Goal: Entertainment & Leisure: Consume media (video, audio)

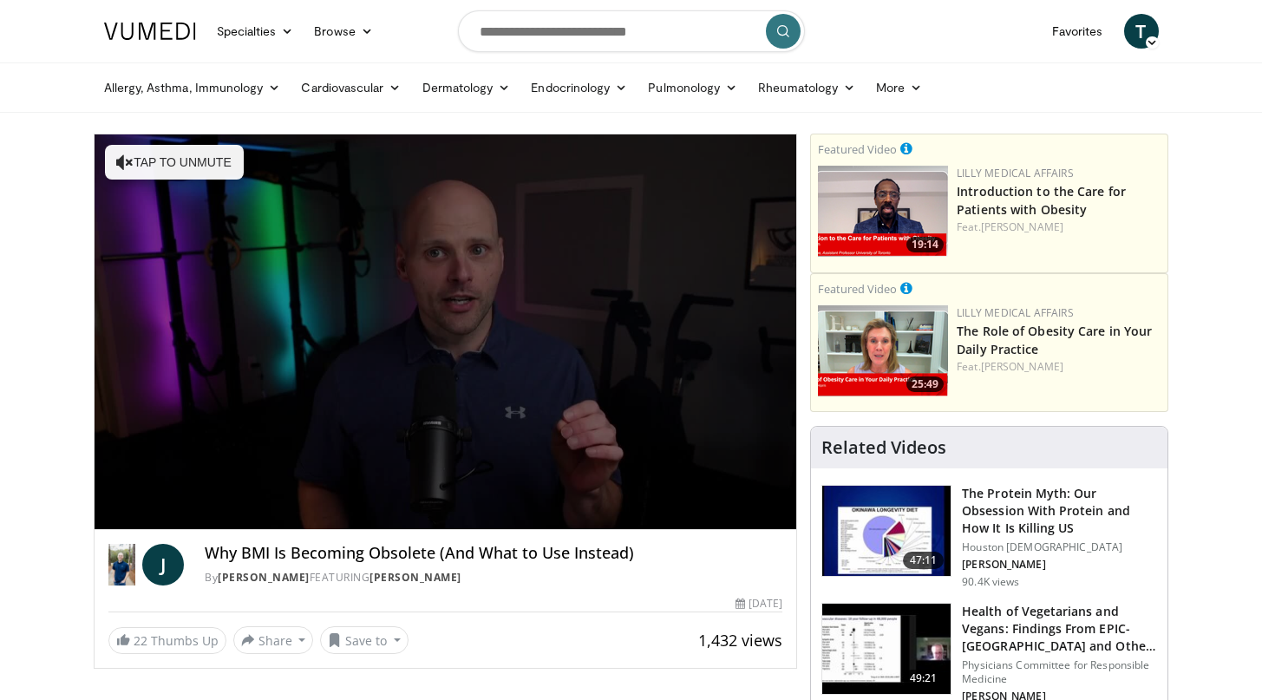
click at [445, 332] on span "Video Player" at bounding box center [445, 332] width 0 height 0
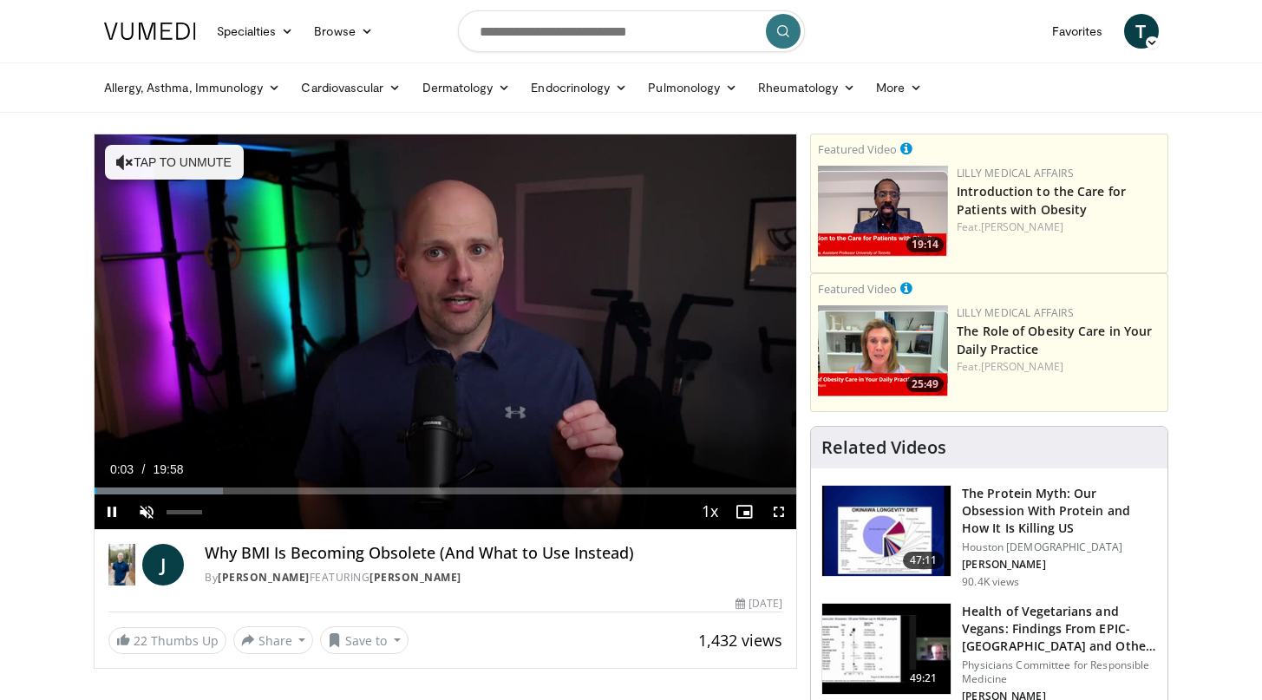
click at [142, 507] on span "Video Player" at bounding box center [146, 511] width 35 height 35
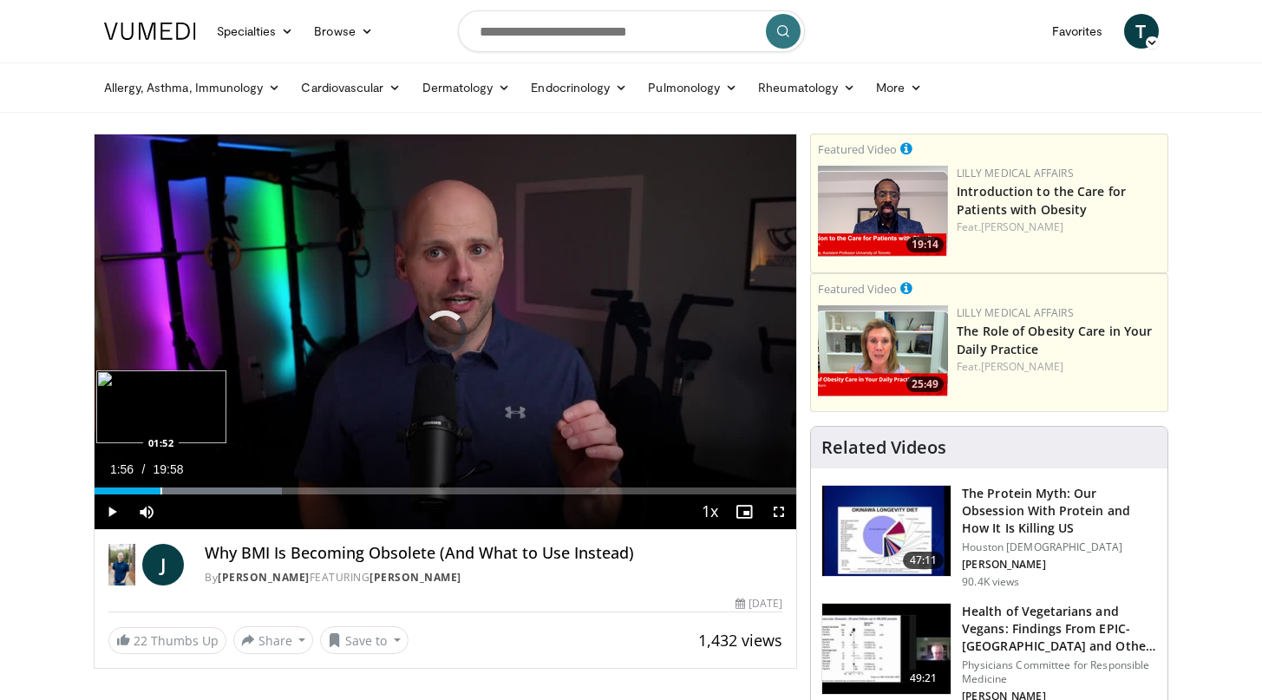
click at [162, 485] on div "Loaded : 26.73% 01:56 01:52" at bounding box center [446, 486] width 703 height 16
click at [219, 489] on div "Progress Bar" at bounding box center [220, 490] width 2 height 7
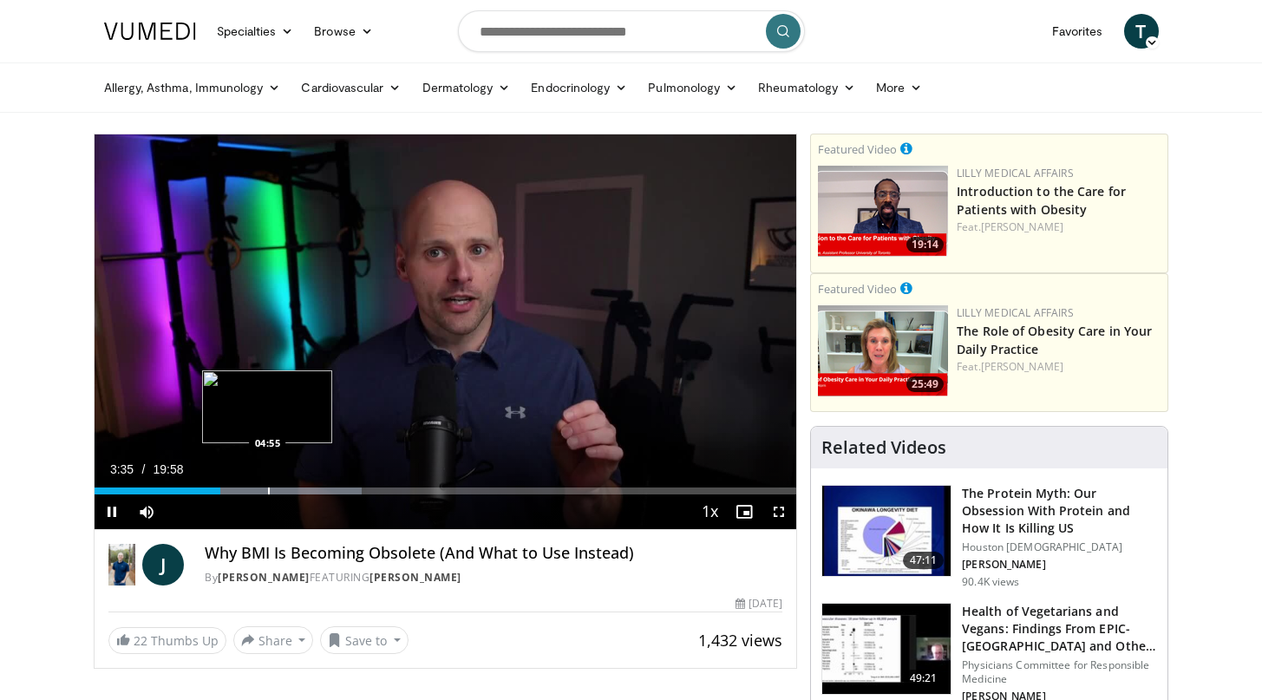
click at [268, 488] on div "Progress Bar" at bounding box center [269, 490] width 2 height 7
click at [111, 511] on span "Video Player" at bounding box center [112, 511] width 35 height 35
click at [110, 510] on span "Video Player" at bounding box center [112, 511] width 35 height 35
click at [324, 486] on div "Loaded : 45.11% 05:30 06:34" at bounding box center [446, 486] width 703 height 16
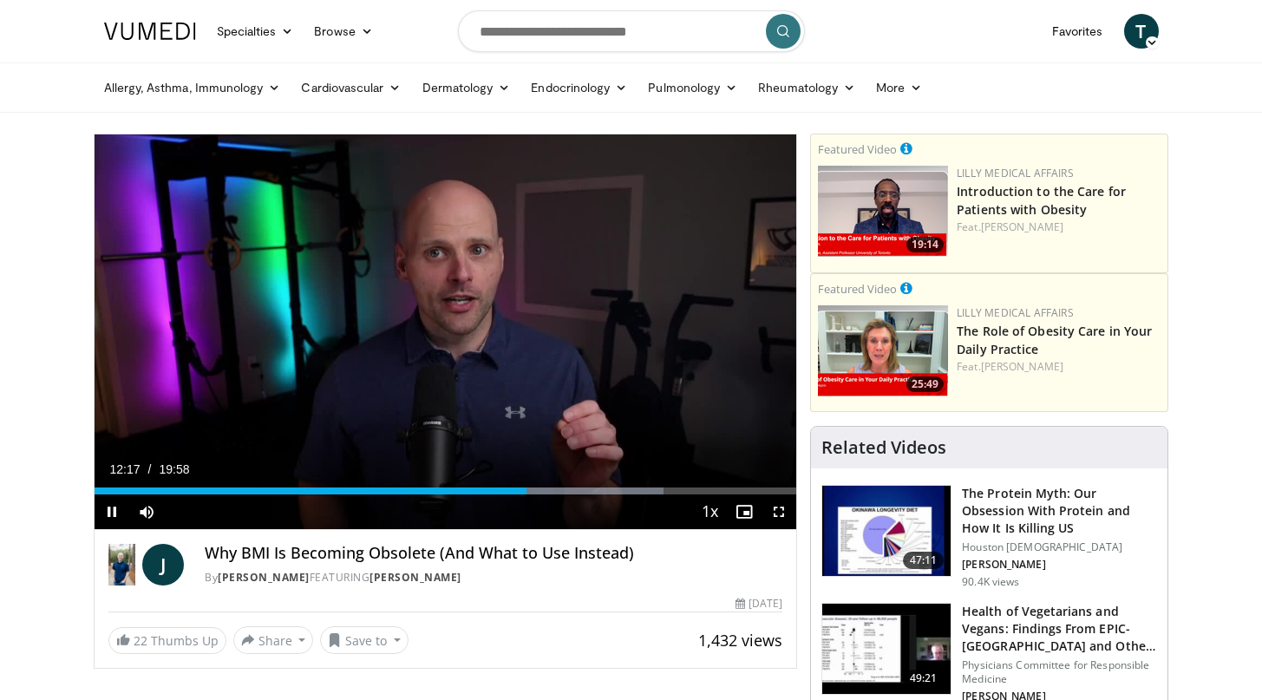
click at [324, 486] on video-js "**********" at bounding box center [446, 332] width 703 height 396
